Goal: Task Accomplishment & Management: Manage account settings

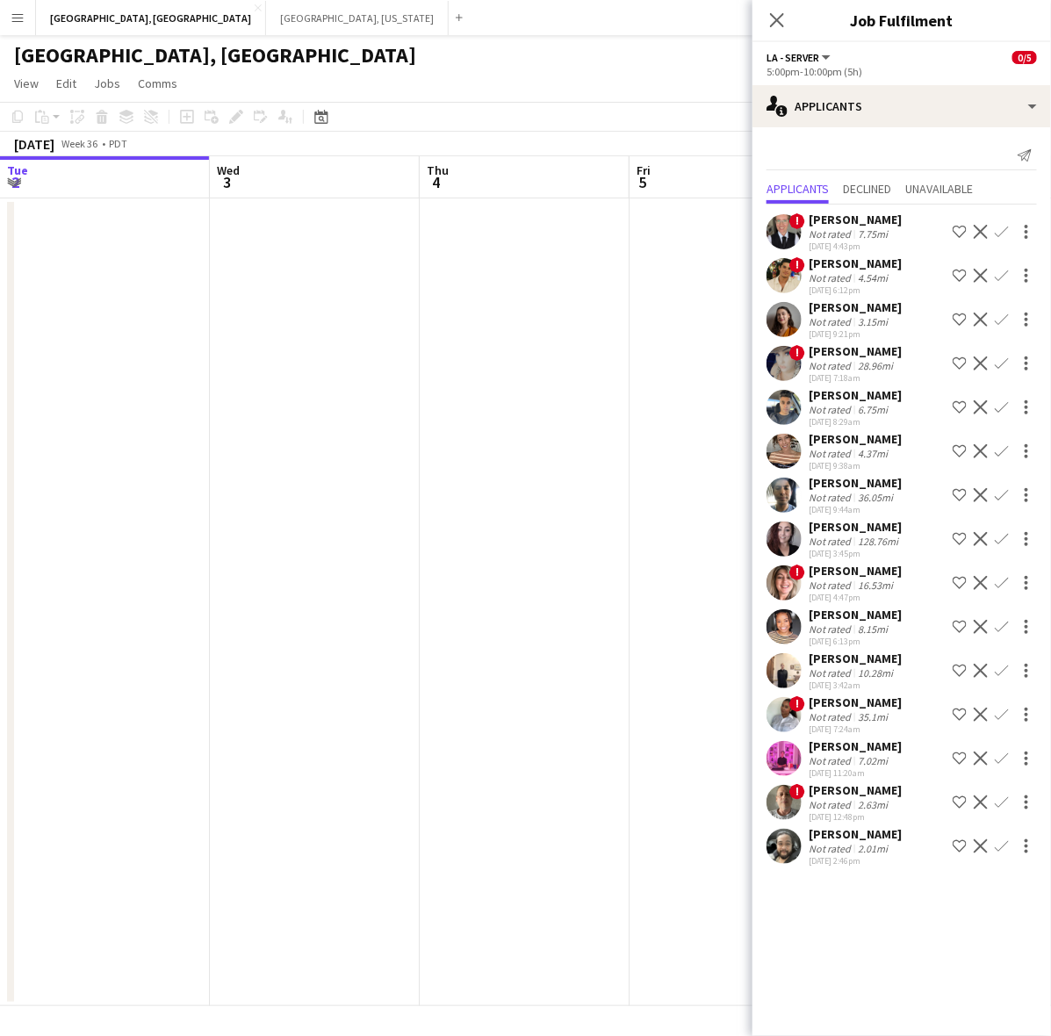
scroll to position [0, 525]
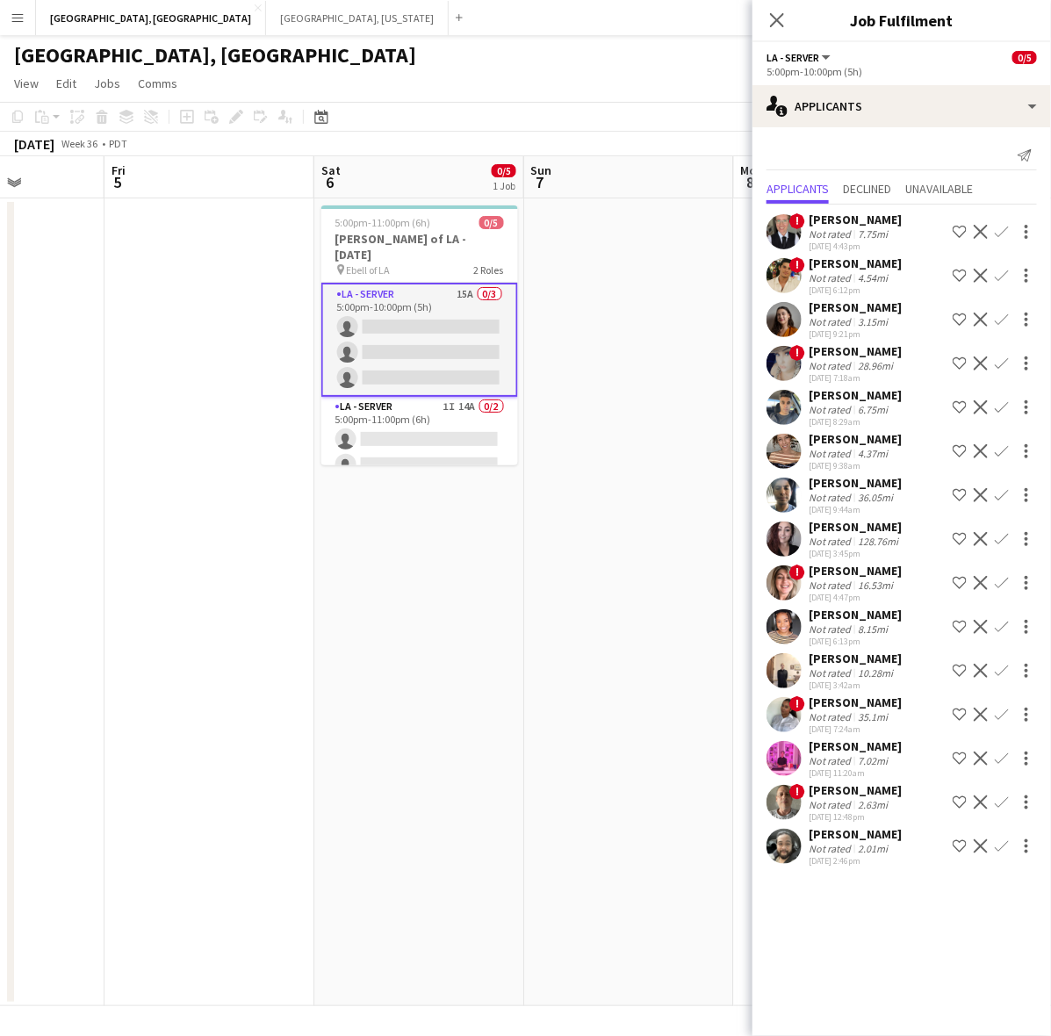
click at [451, 313] on app-card-role "LA - Server 15A 0/3 5:00pm-10:00pm (5h) single-neutral-actions single-neutral-a…" at bounding box center [419, 340] width 197 height 114
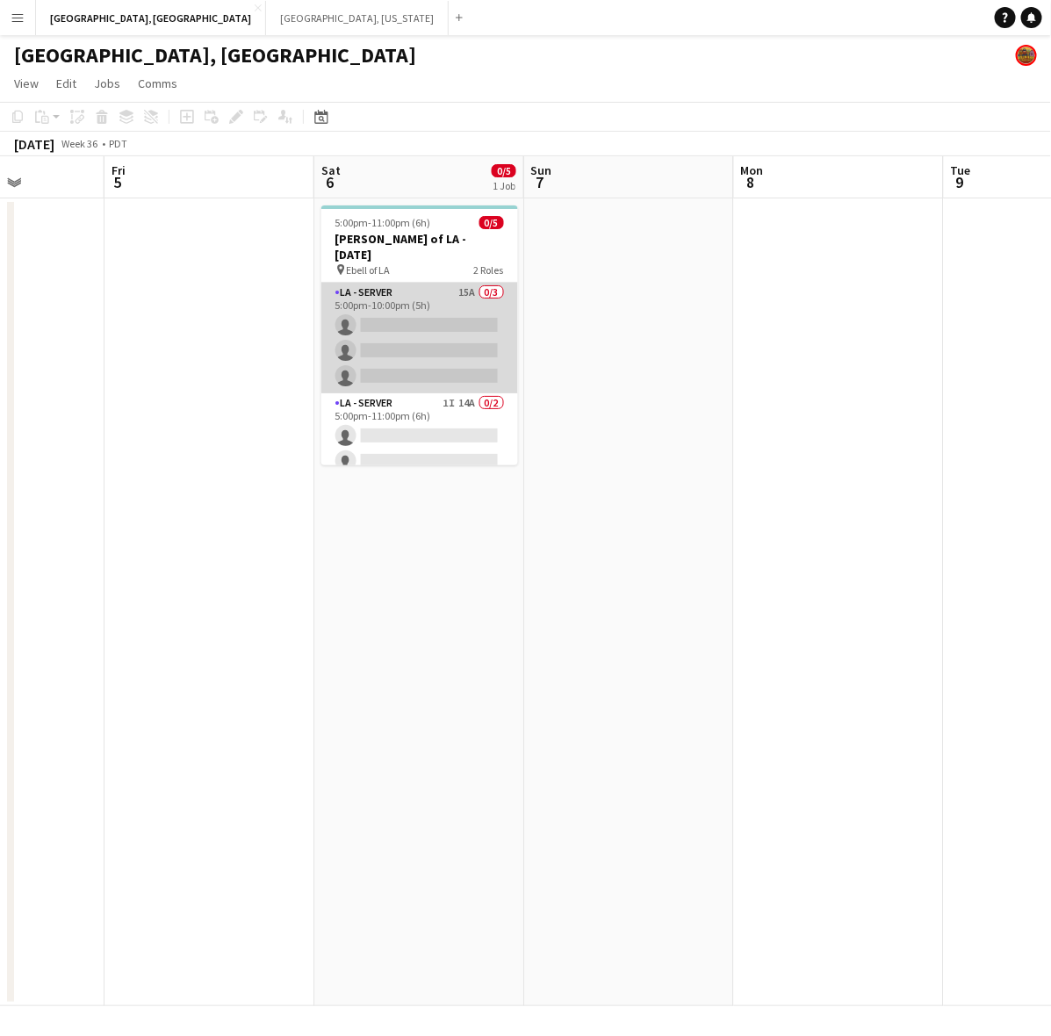
click at [451, 313] on app-card-role "LA - Server 15A 0/3 5:00pm-10:00pm (5h) single-neutral-actions single-neutral-a…" at bounding box center [419, 338] width 197 height 111
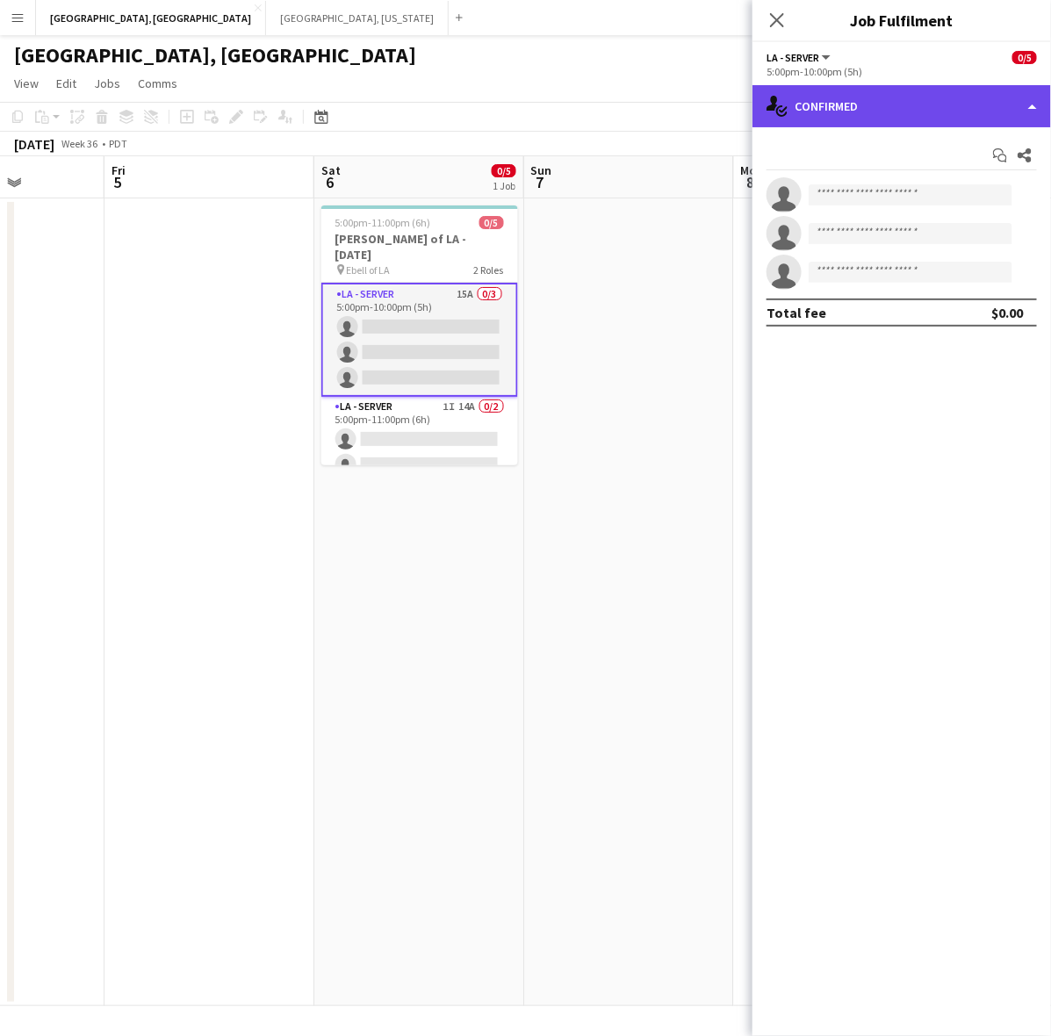
click at [968, 114] on div "single-neutral-actions-check-2 Confirmed" at bounding box center [902, 106] width 299 height 42
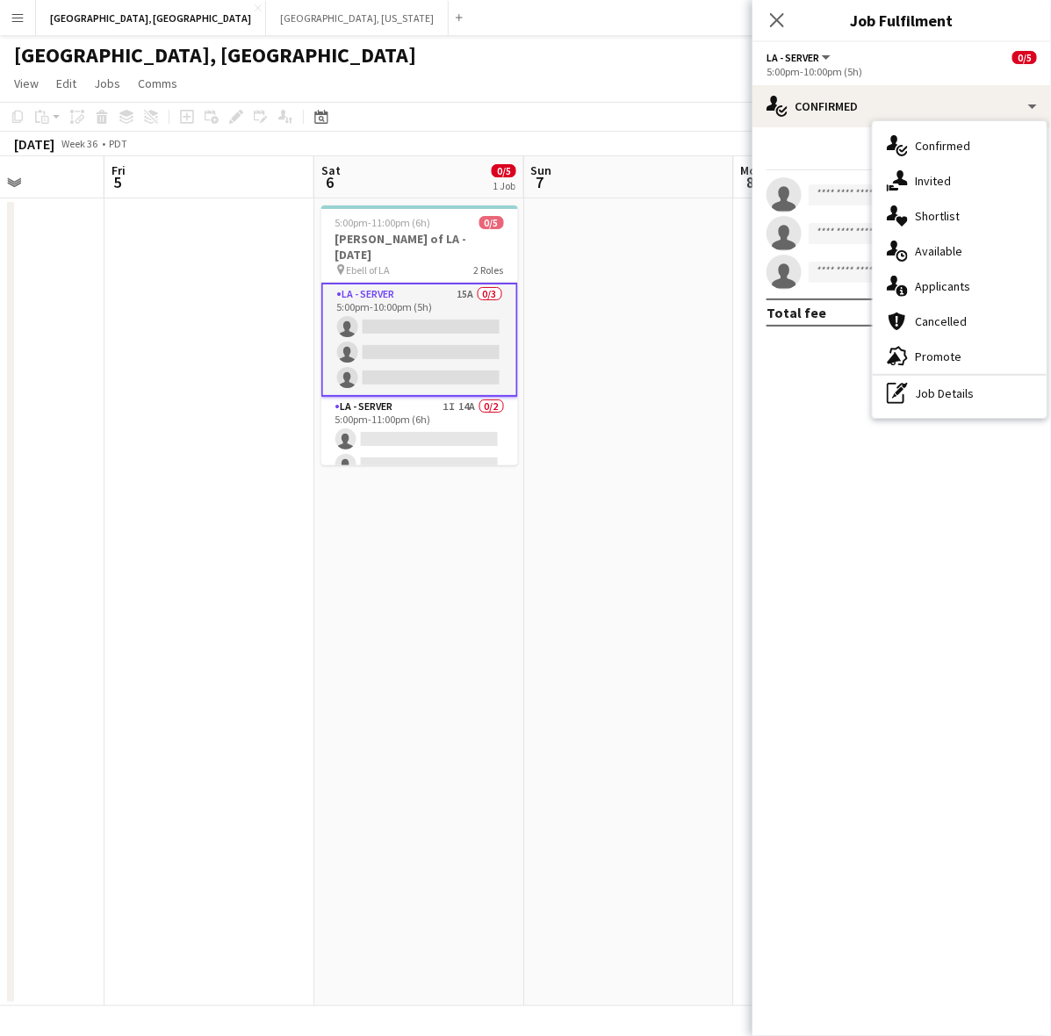
click at [937, 282] on span "Applicants" at bounding box center [942, 286] width 55 height 16
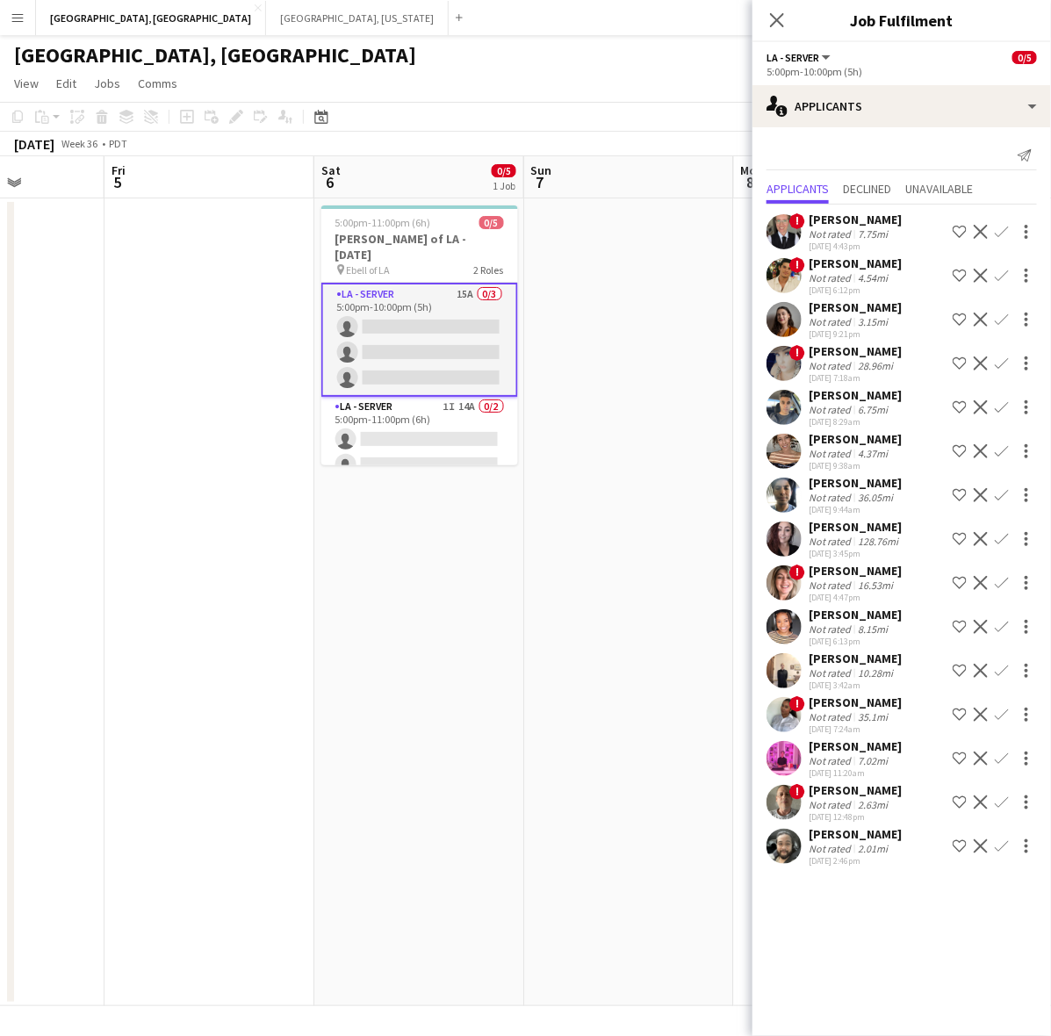
click at [1011, 709] on button "Confirm" at bounding box center [1001, 714] width 21 height 21
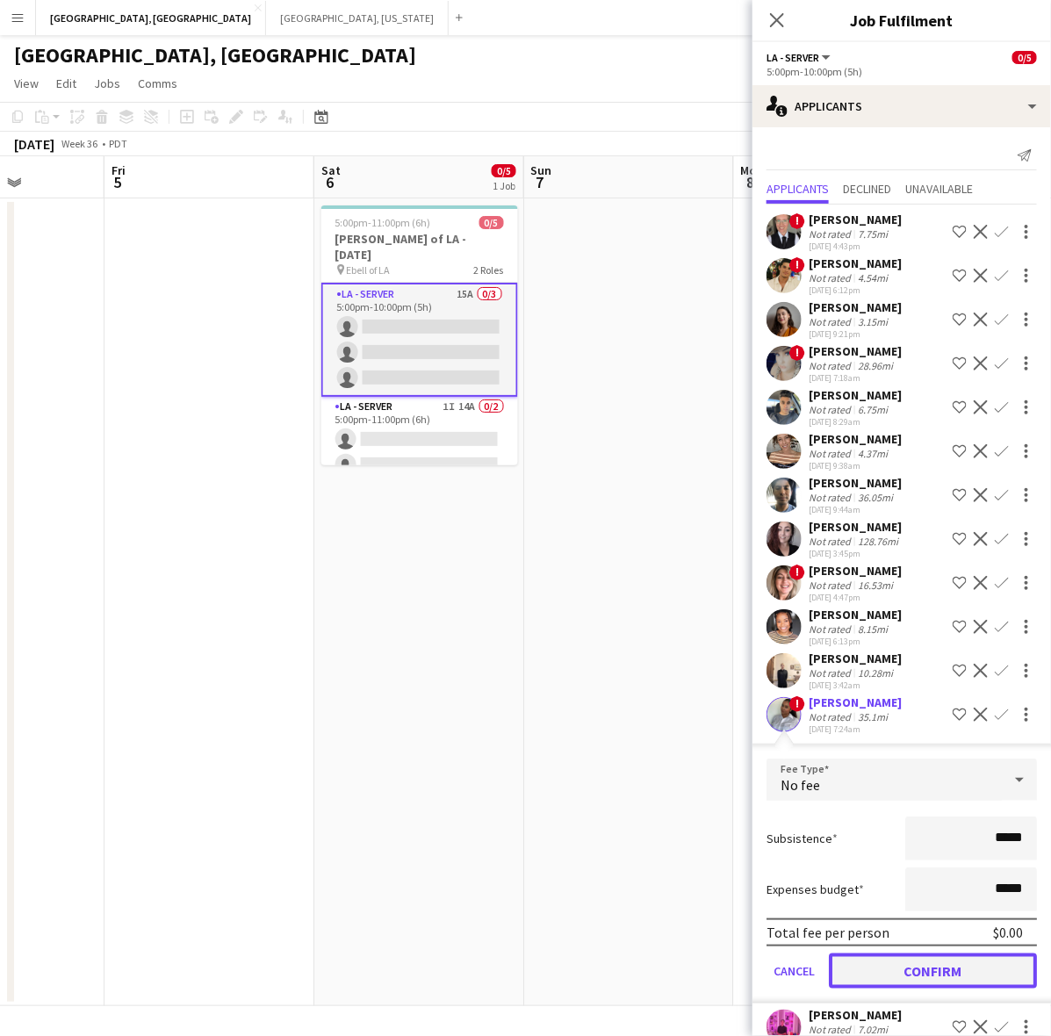
click at [953, 963] on button "Confirm" at bounding box center [933, 971] width 208 height 35
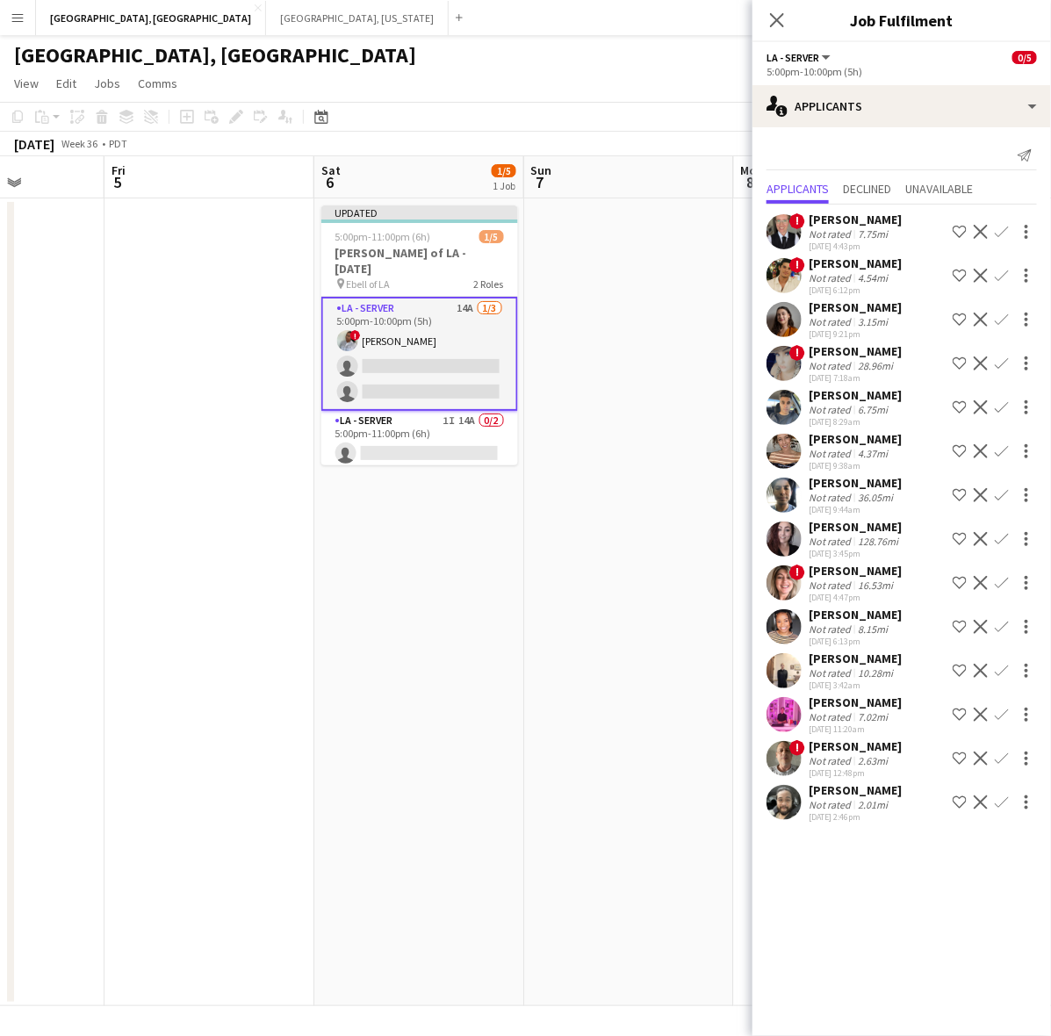
click at [1007, 312] on button "Confirm" at bounding box center [1001, 319] width 21 height 21
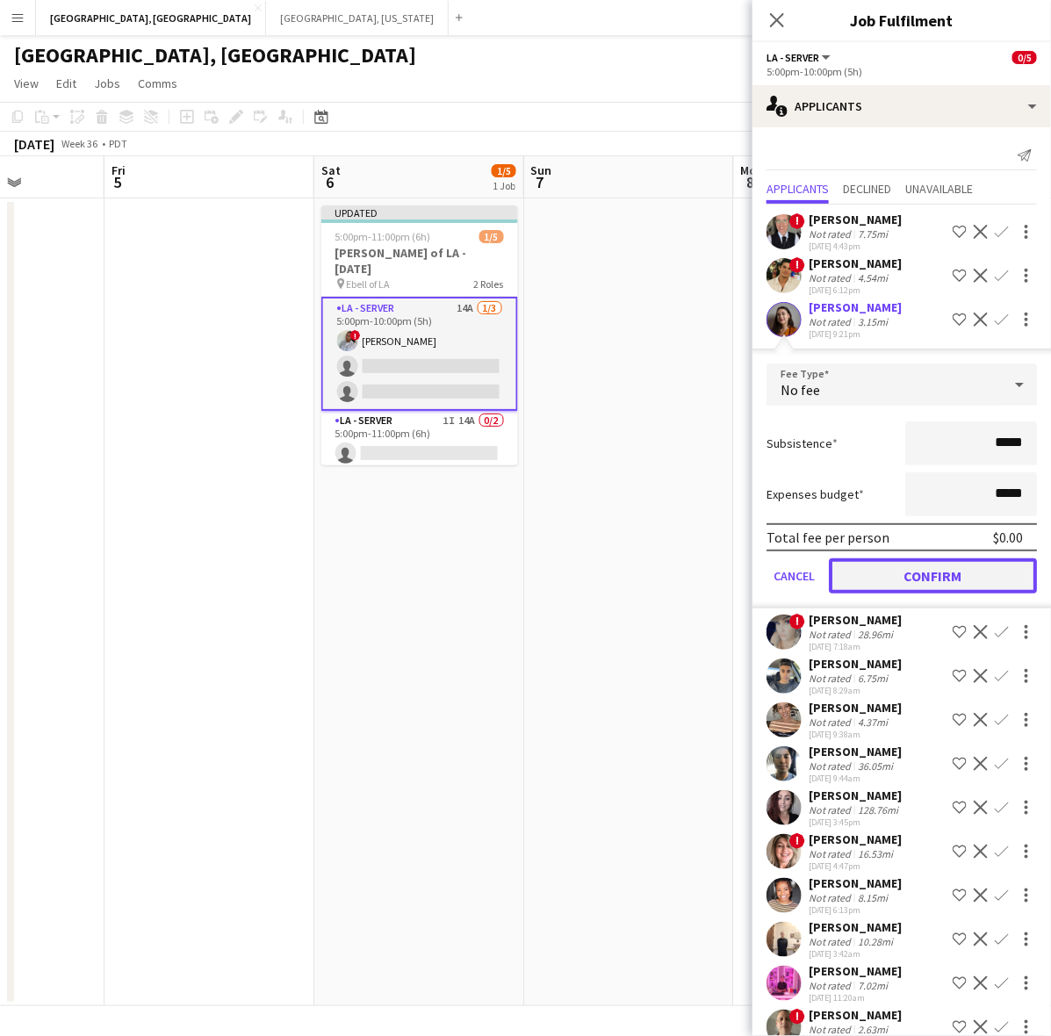
click at [893, 572] on button "Confirm" at bounding box center [933, 576] width 208 height 35
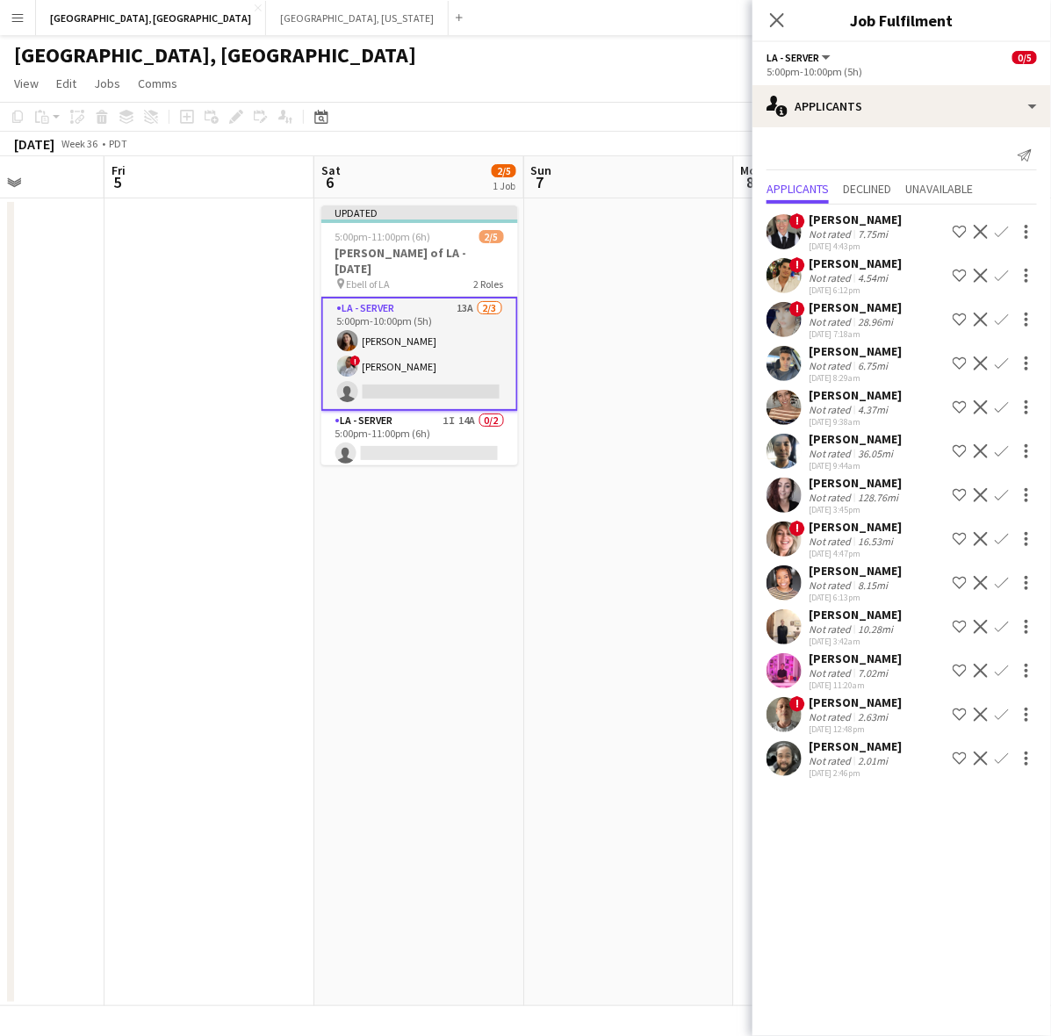
click at [1004, 620] on app-icon "Confirm" at bounding box center [1002, 627] width 14 height 14
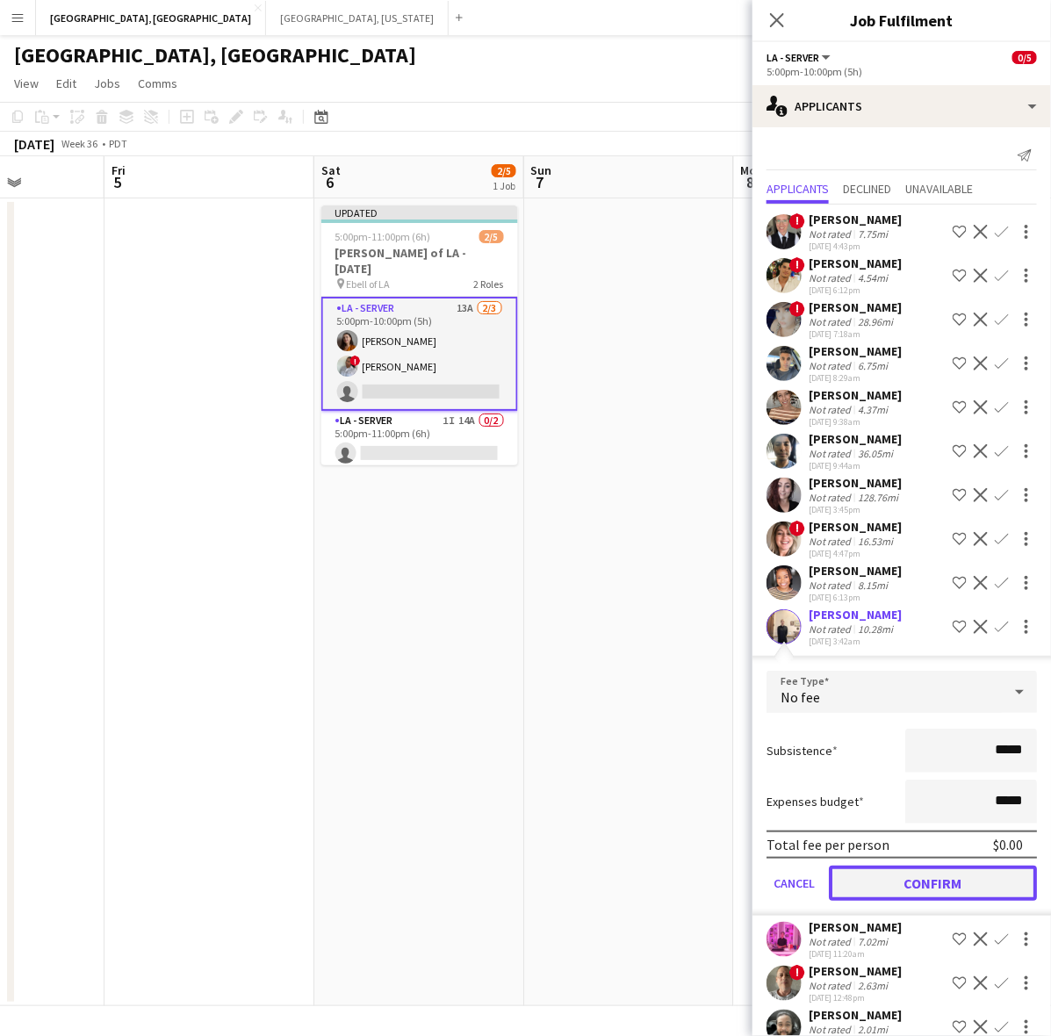
drag, startPoint x: 902, startPoint y: 887, endPoint x: 845, endPoint y: 782, distance: 119.1
click at [903, 885] on button "Confirm" at bounding box center [933, 883] width 208 height 35
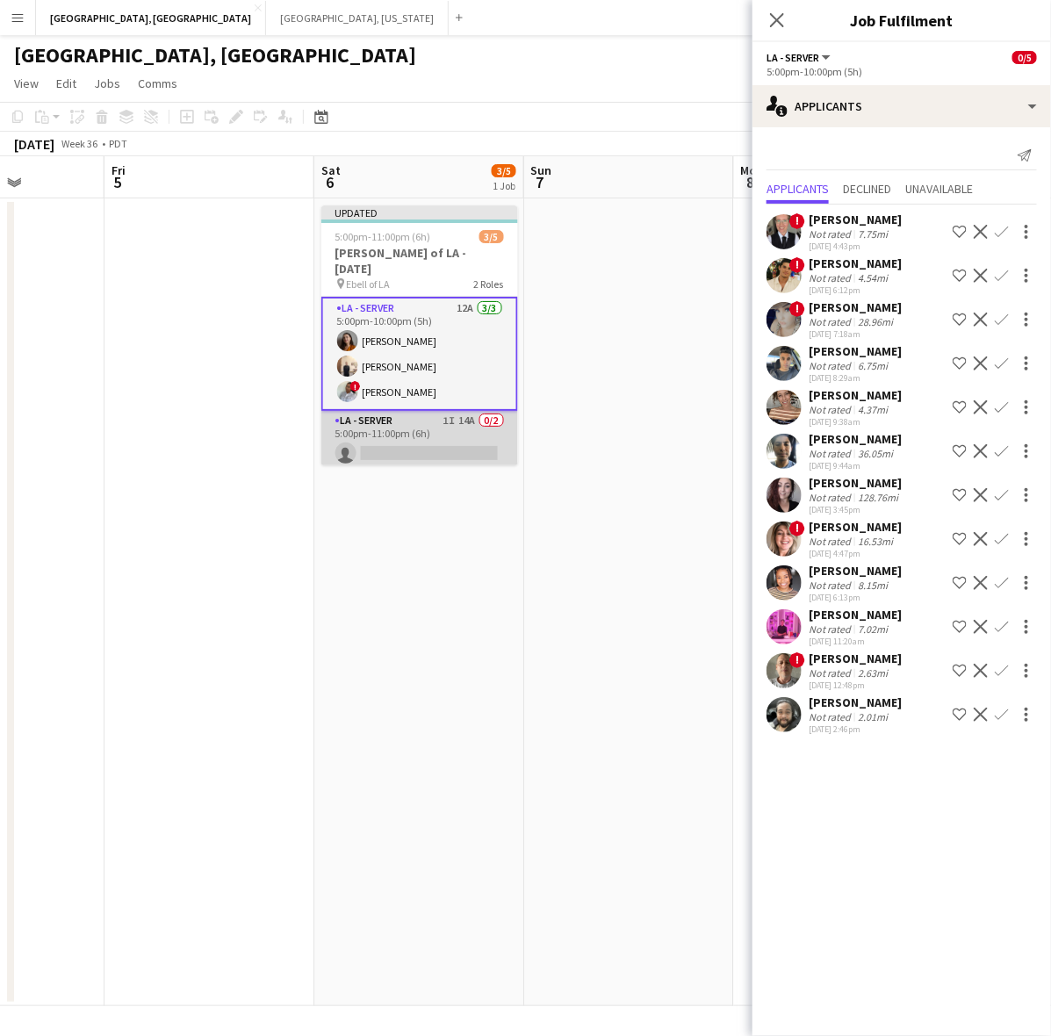
click at [424, 411] on app-card-role "LA - Server 1I 14A 0/2 5:00pm-11:00pm (6h) single-neutral-actions single-neutra…" at bounding box center [419, 453] width 197 height 85
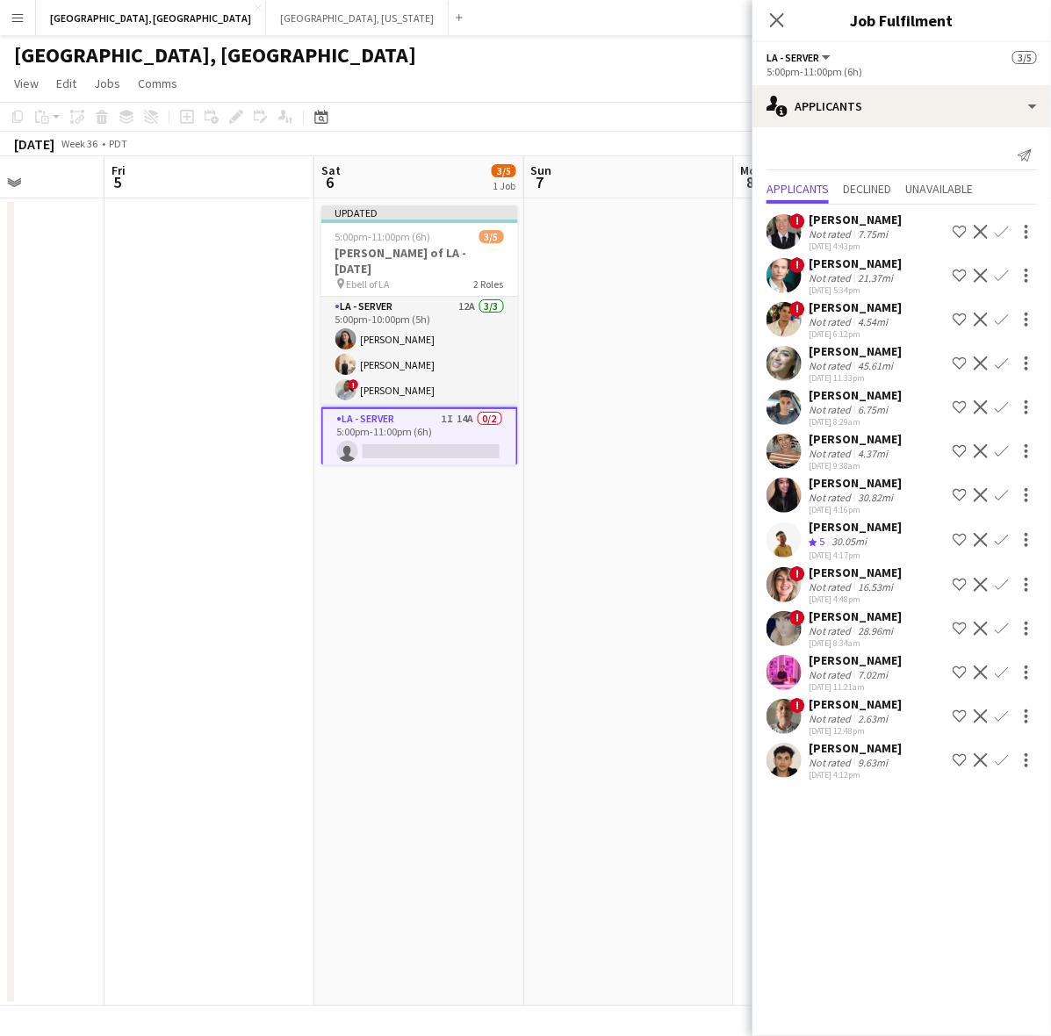
scroll to position [14, 0]
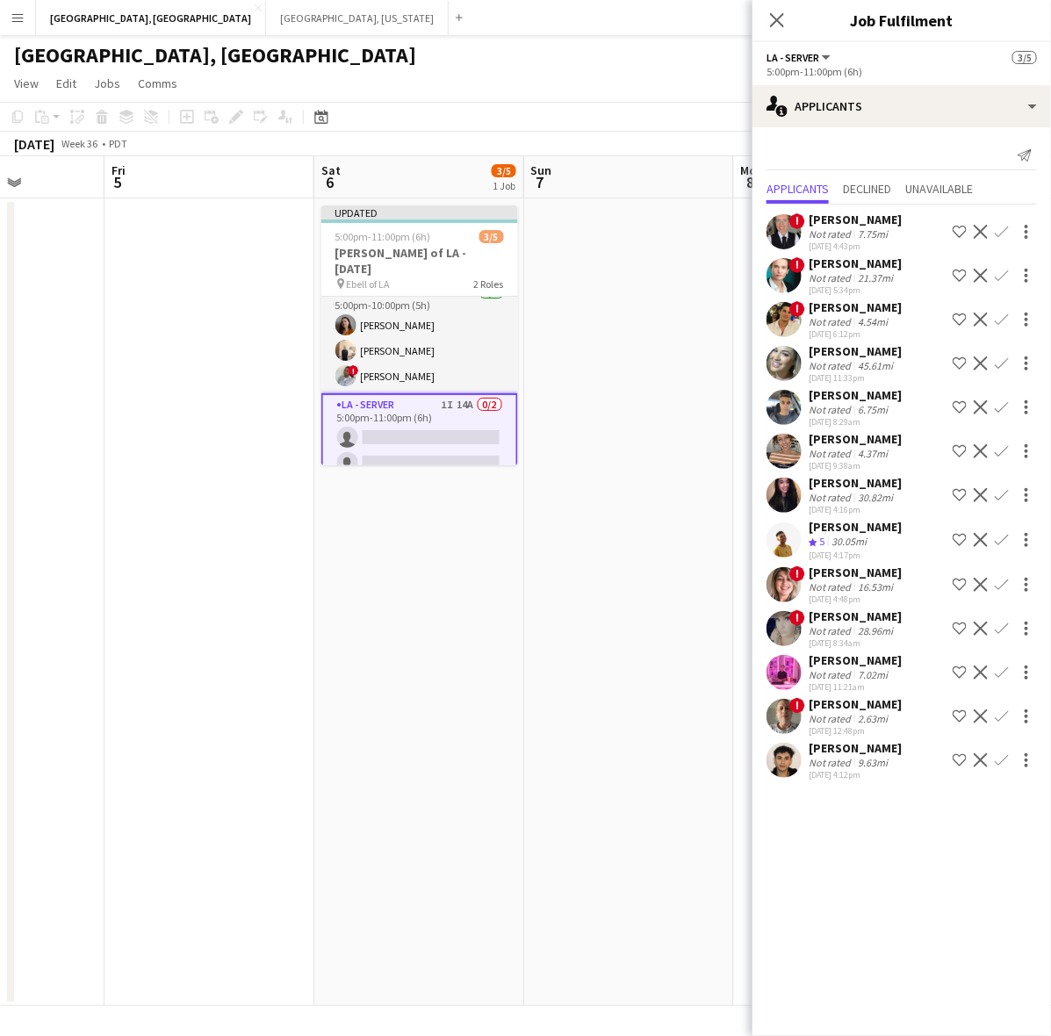
click at [575, 35] on div "[GEOGRAPHIC_DATA], [GEOGRAPHIC_DATA]" at bounding box center [525, 51] width 1051 height 33
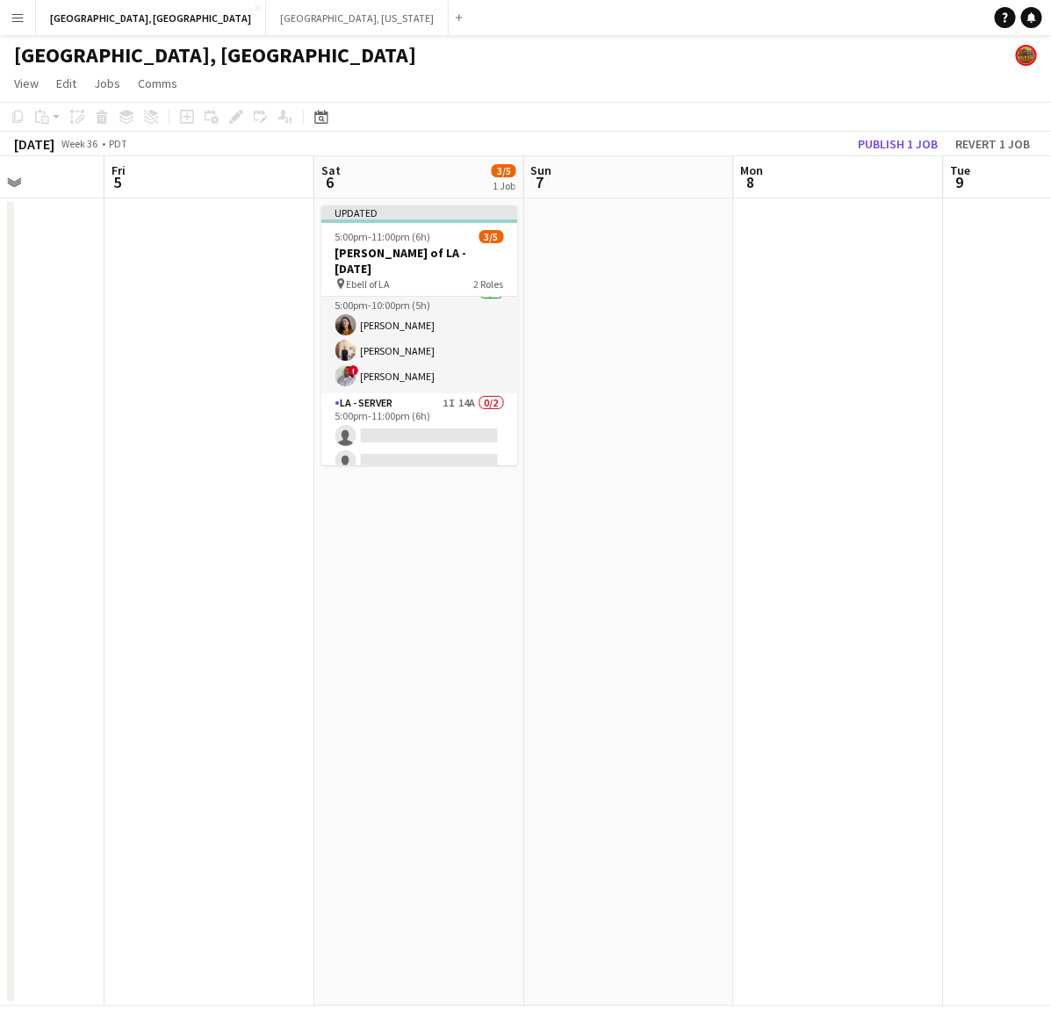
scroll to position [11, 0]
click at [881, 145] on button "Publish 1 job" at bounding box center [898, 144] width 94 height 23
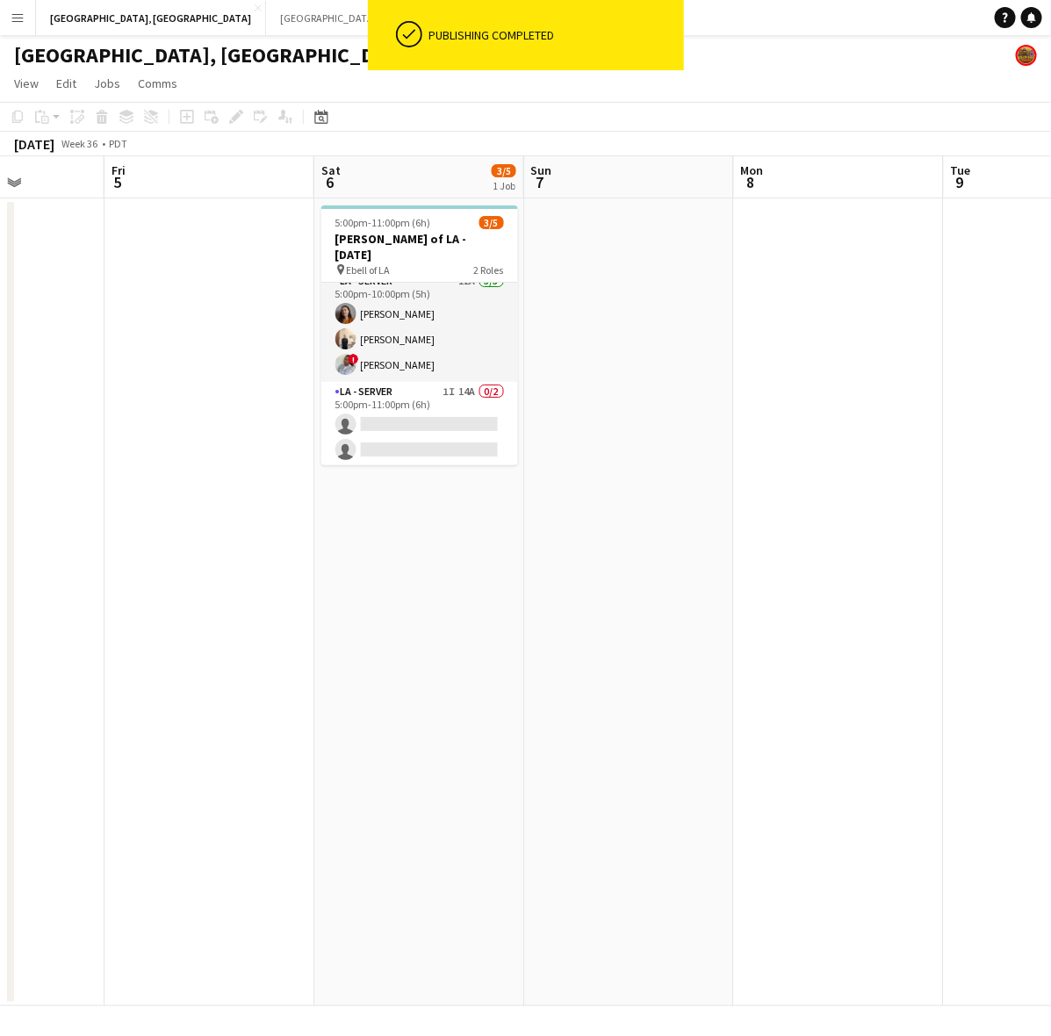
scroll to position [0, 0]
